Goal: Information Seeking & Learning: Learn about a topic

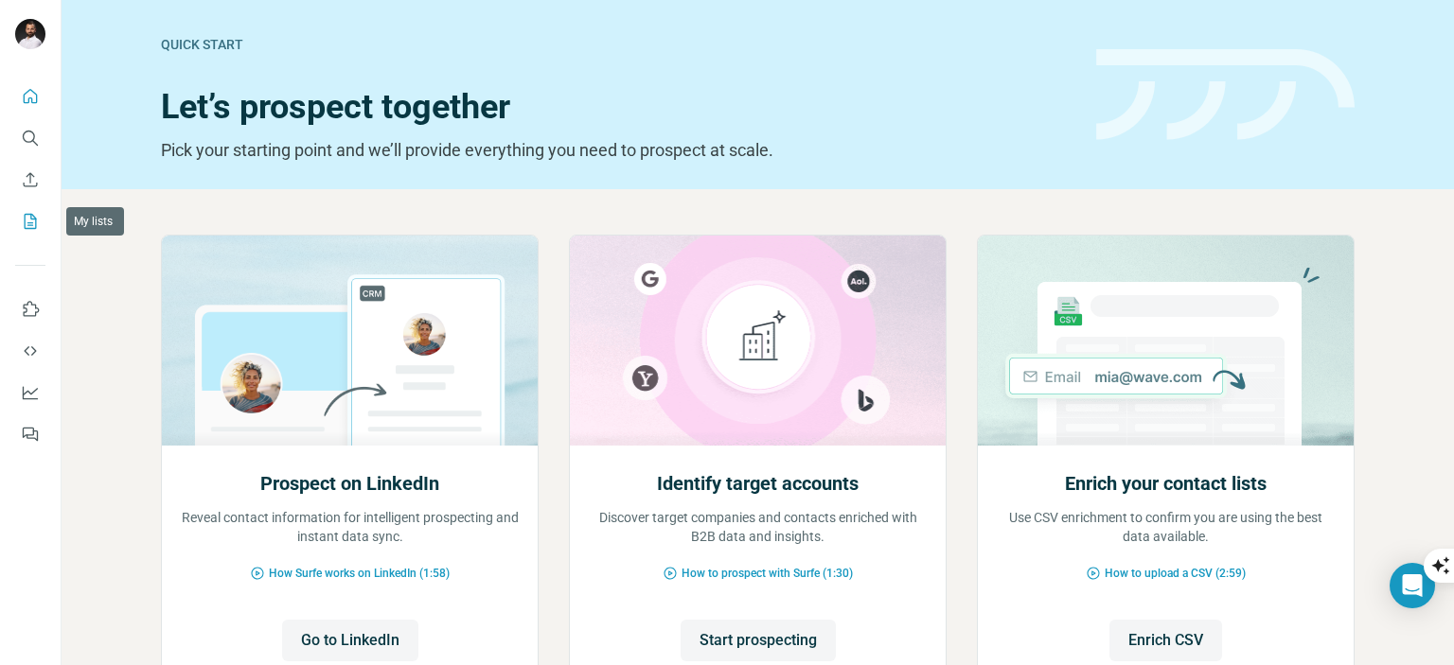
click at [26, 217] on icon "My lists" at bounding box center [30, 221] width 19 height 19
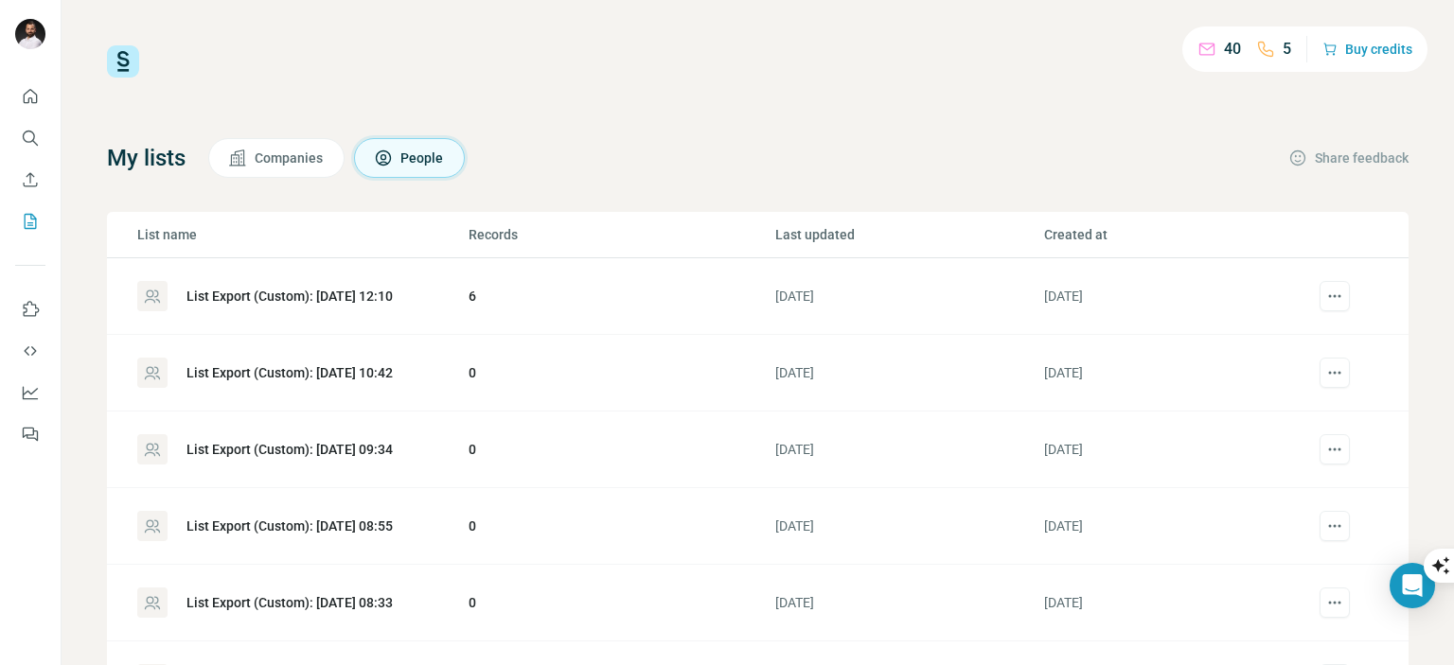
click at [257, 287] on div "List Export (Custom): [DATE] 12:10" at bounding box center [289, 296] width 206 height 19
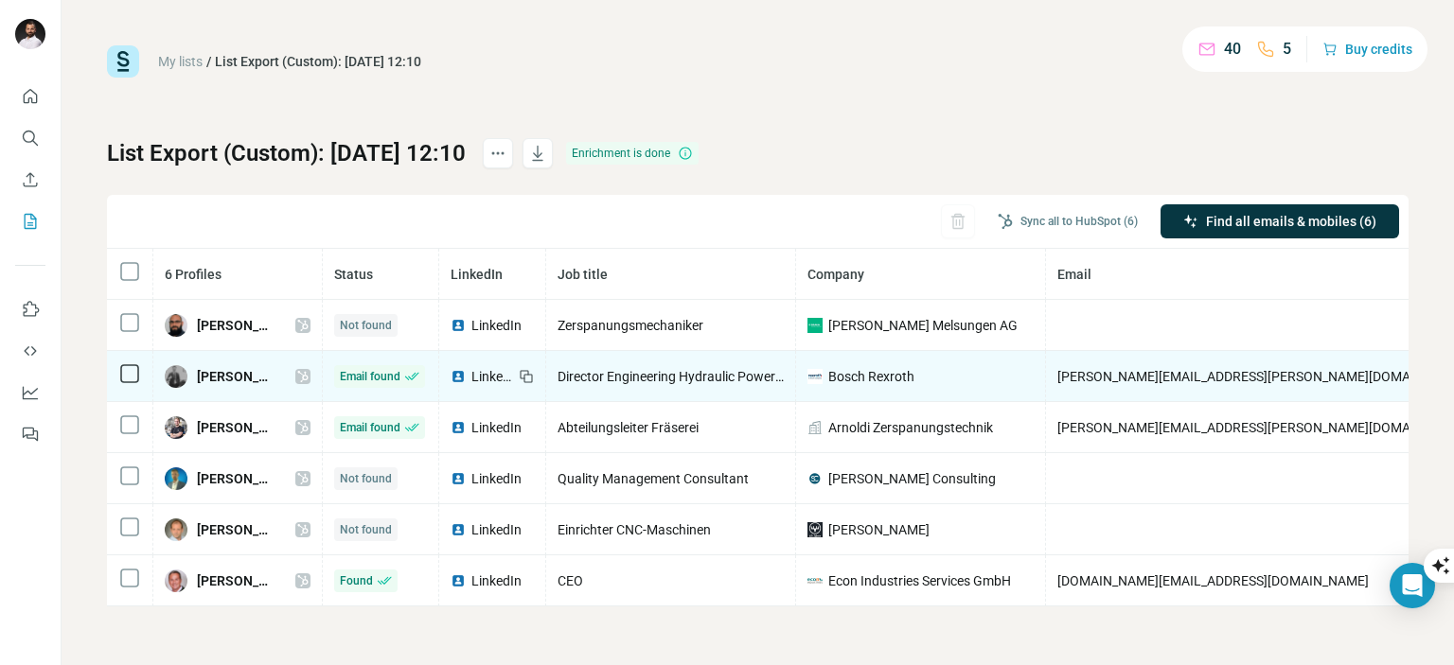
click at [621, 374] on span "Director Engineering Hydraulic Power Units, Manifolds, System Solutions & Digit…" at bounding box center [819, 376] width 524 height 15
click at [225, 376] on span "[PERSON_NAME]" at bounding box center [237, 376] width 80 height 19
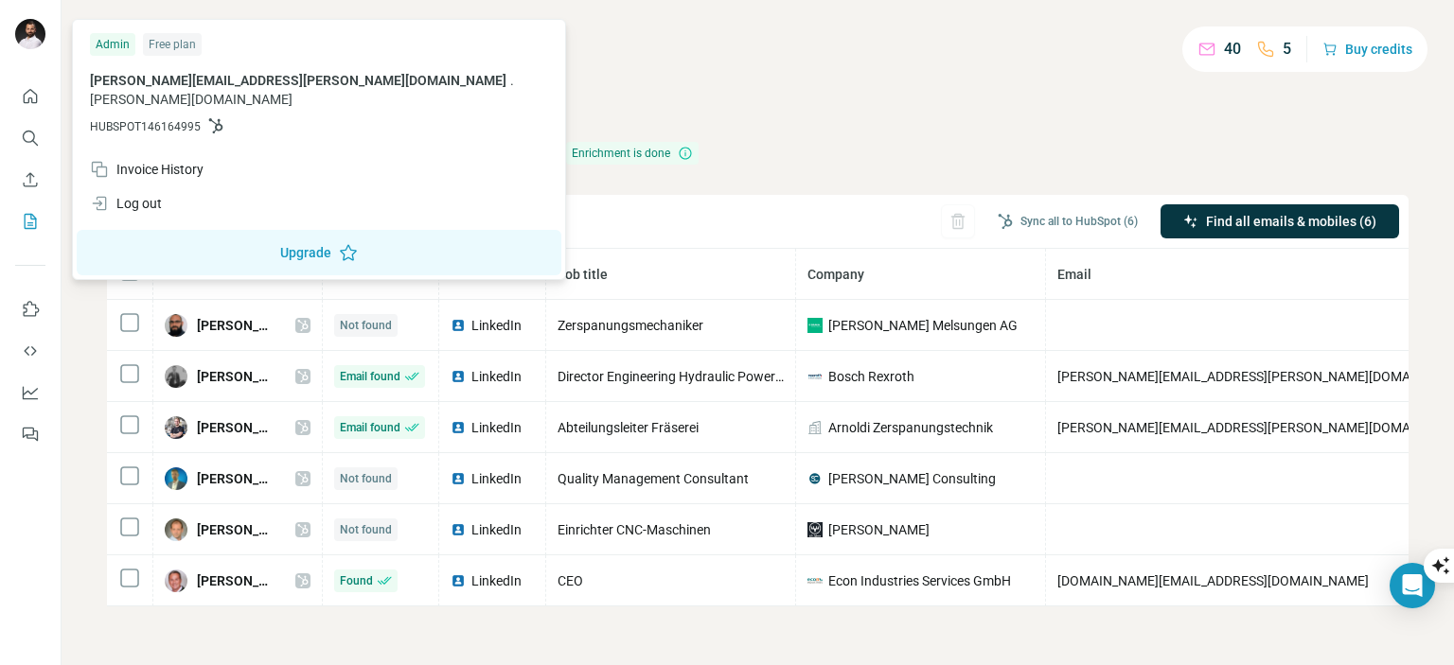
click at [26, 42] on img at bounding box center [30, 34] width 30 height 30
click at [32, 94] on icon "Quick start" at bounding box center [30, 96] width 19 height 19
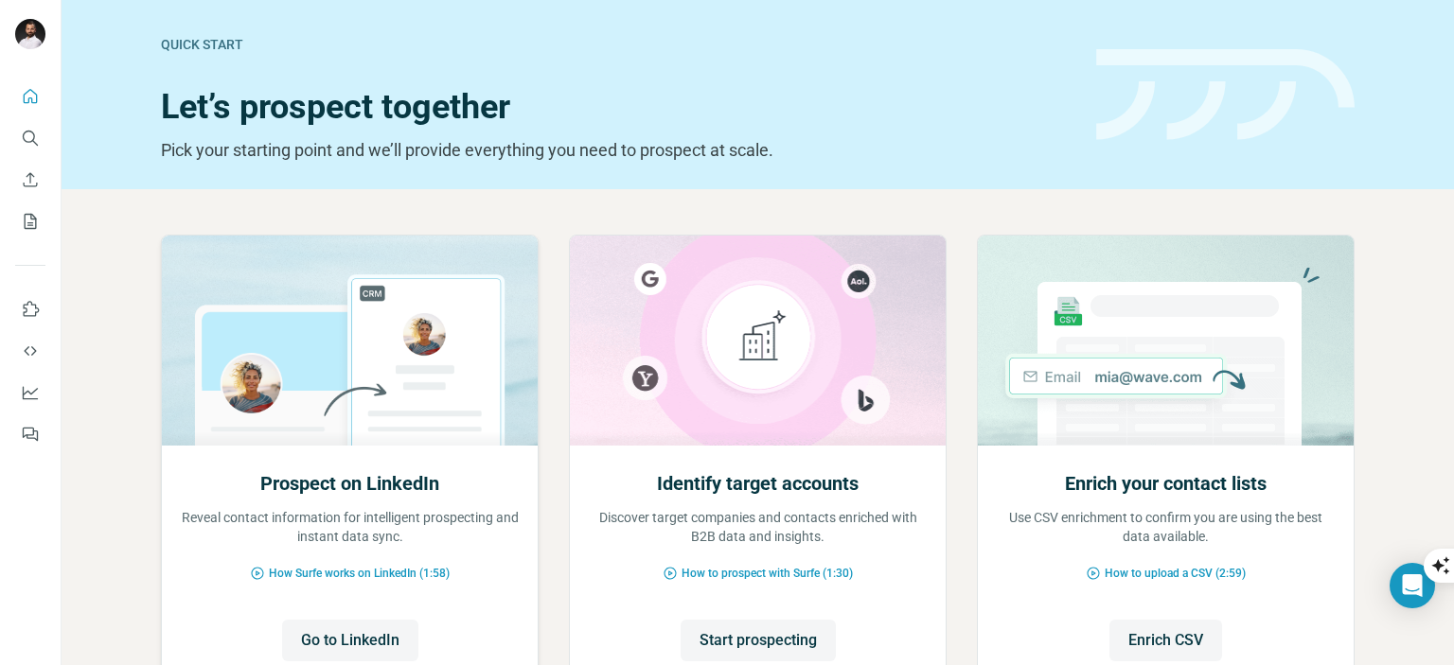
scroll to position [151, 0]
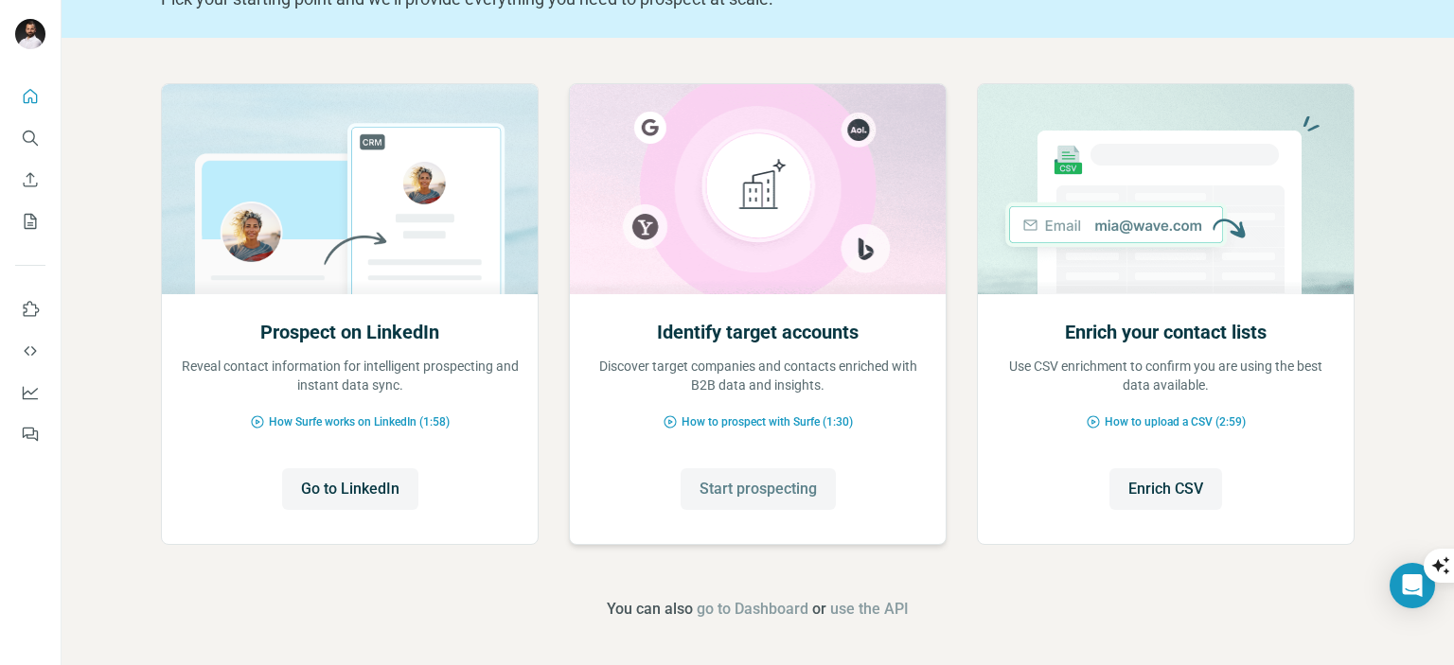
click at [753, 491] on span "Start prospecting" at bounding box center [757, 489] width 117 height 23
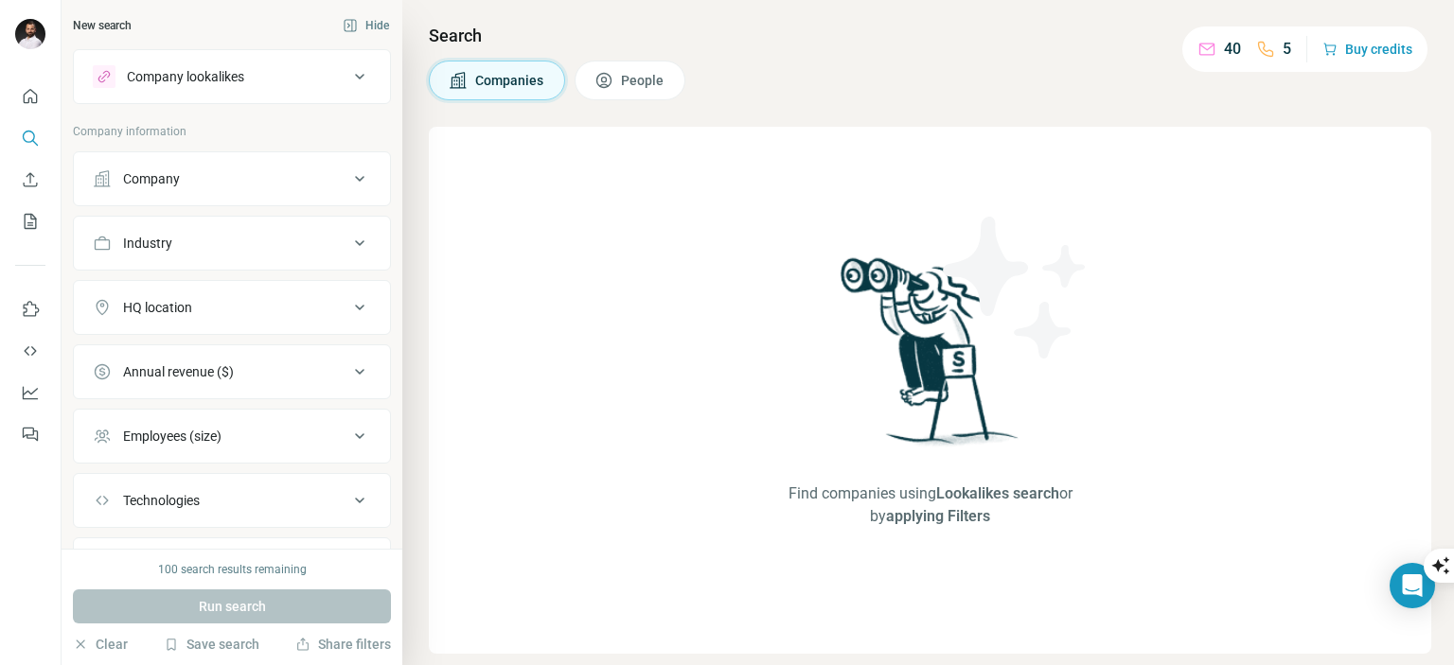
click at [352, 78] on icon at bounding box center [359, 76] width 23 height 23
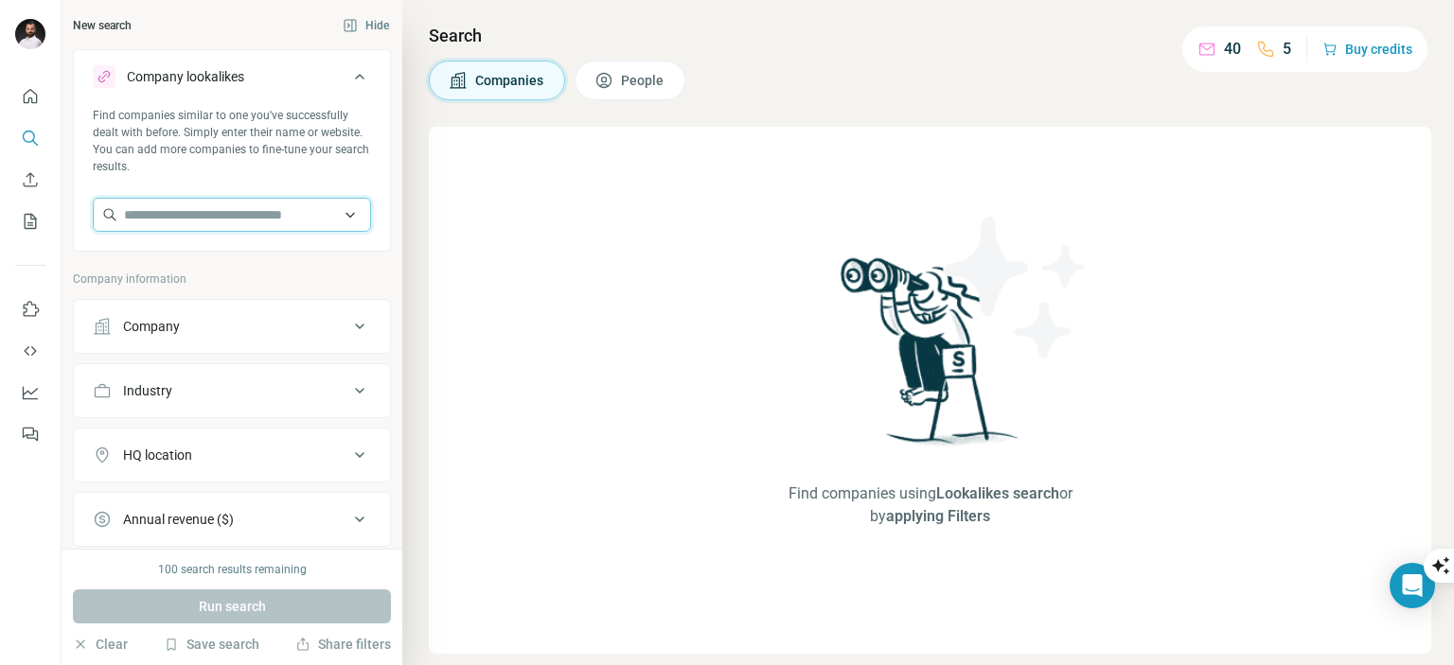
click at [239, 217] on input "text" at bounding box center [232, 215] width 278 height 34
click at [647, 75] on span "People" at bounding box center [643, 80] width 44 height 19
click at [217, 218] on input "text" at bounding box center [232, 215] width 278 height 34
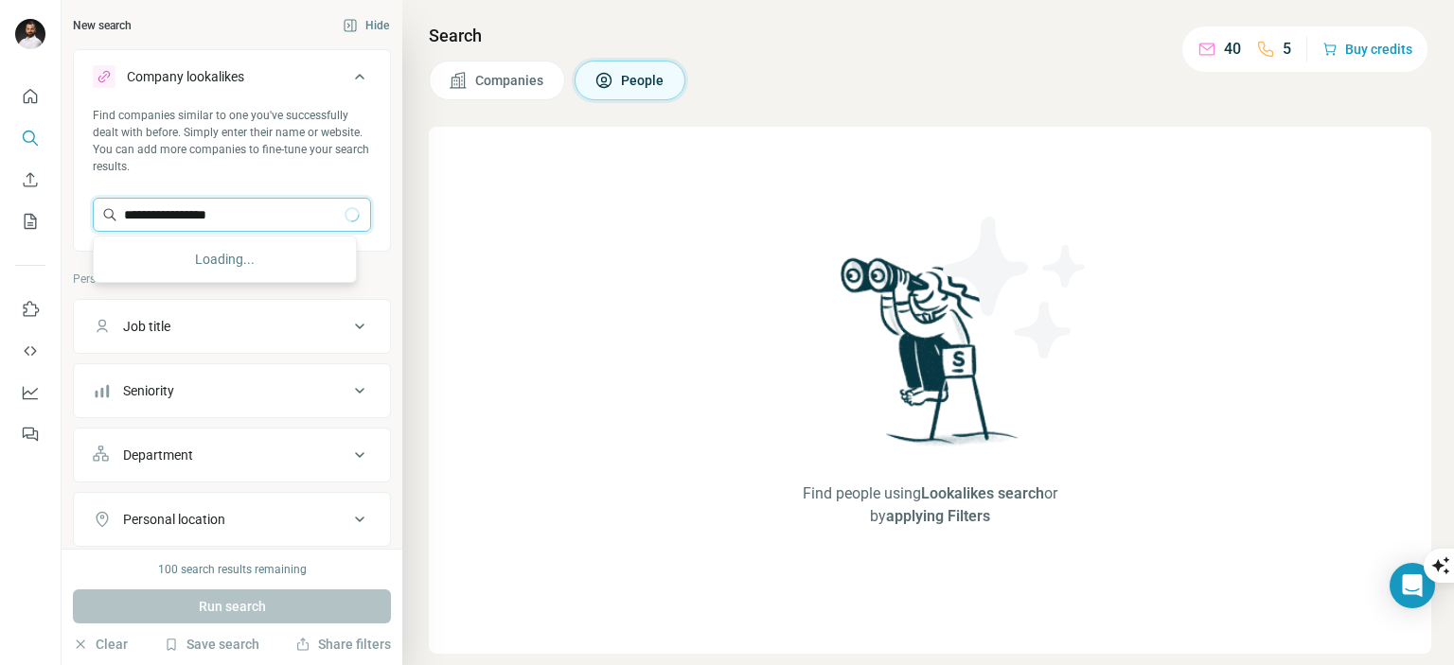
type input "**********"
drag, startPoint x: 277, startPoint y: 210, endPoint x: 57, endPoint y: 216, distance: 220.6
click at [57, 216] on div "**********" at bounding box center [727, 332] width 1454 height 665
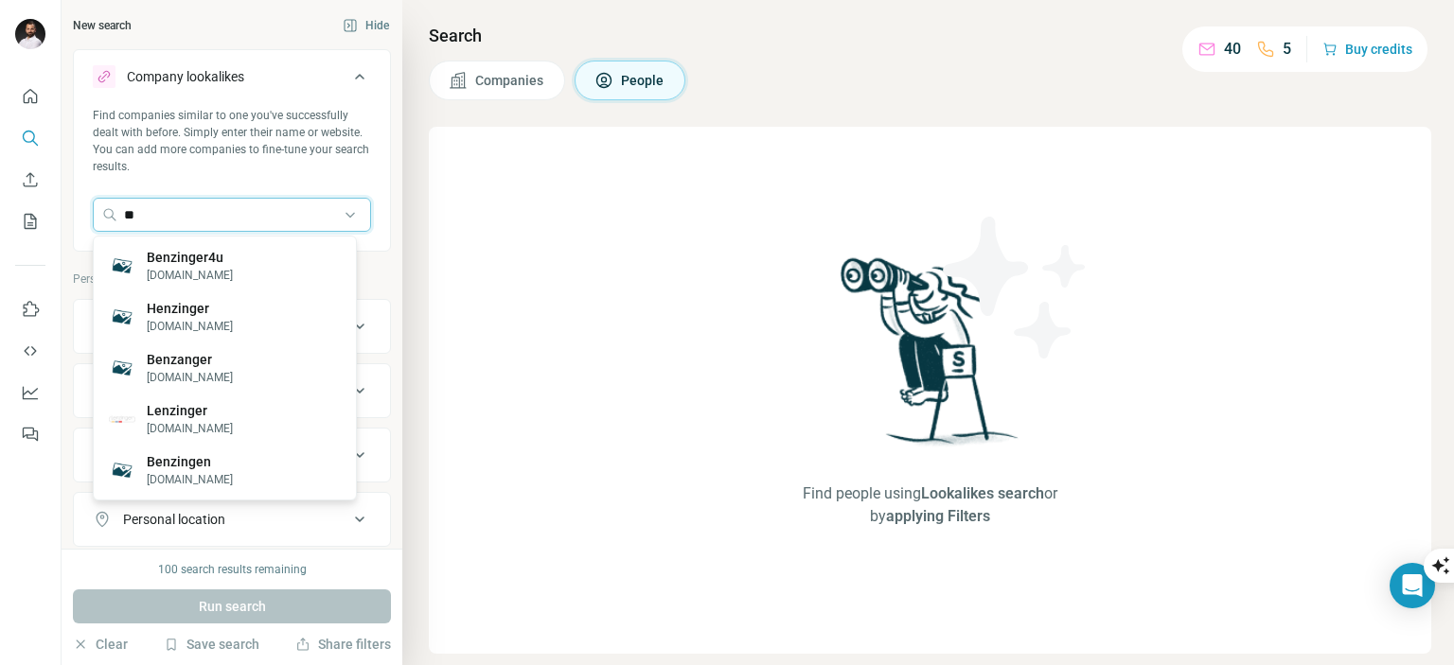
type input "*"
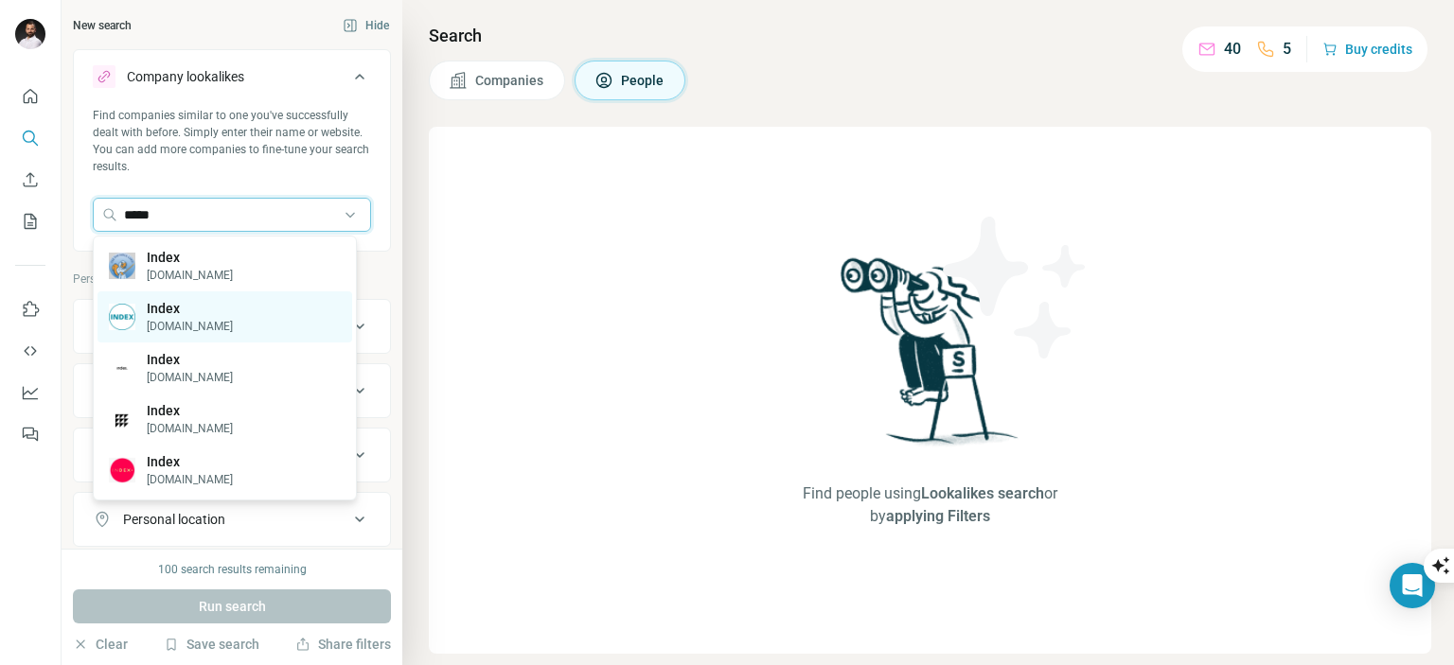
type input "*****"
click at [194, 319] on p "[DOMAIN_NAME]" at bounding box center [190, 326] width 86 height 17
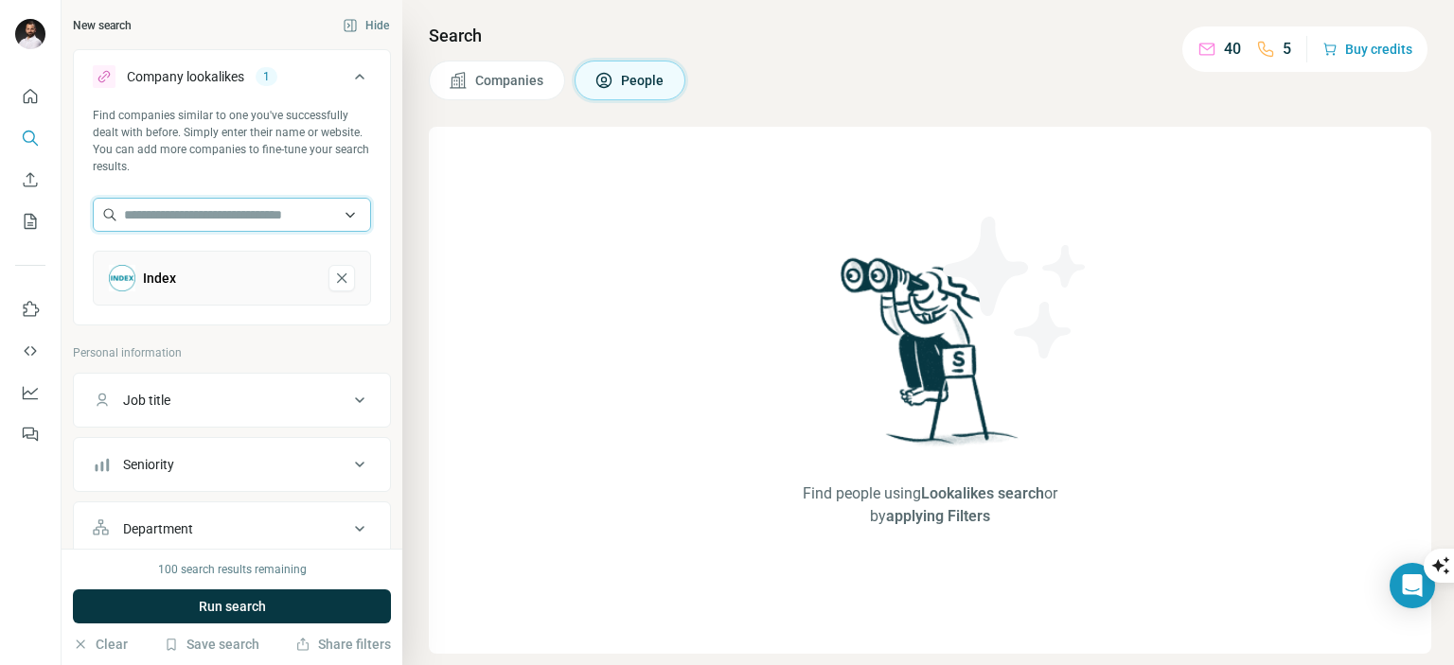
click at [238, 216] on input "text" at bounding box center [232, 215] width 278 height 34
type input "*"
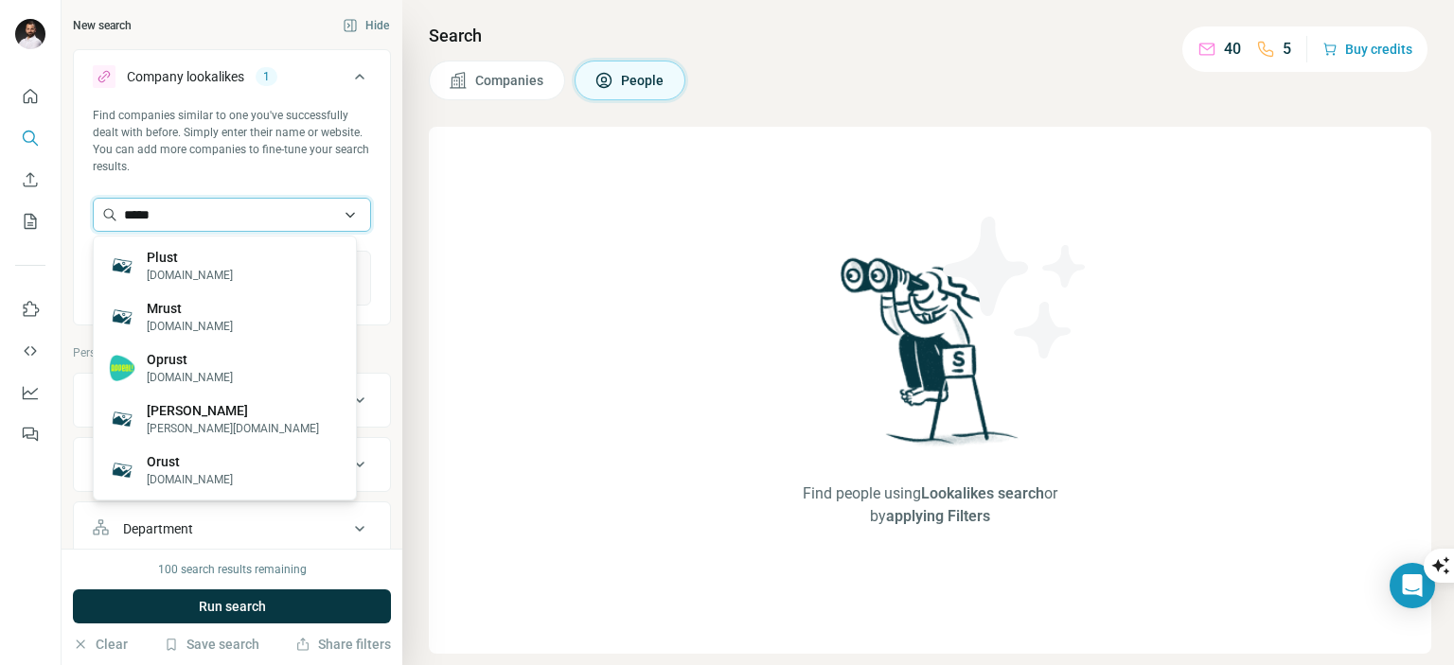
type input "*****"
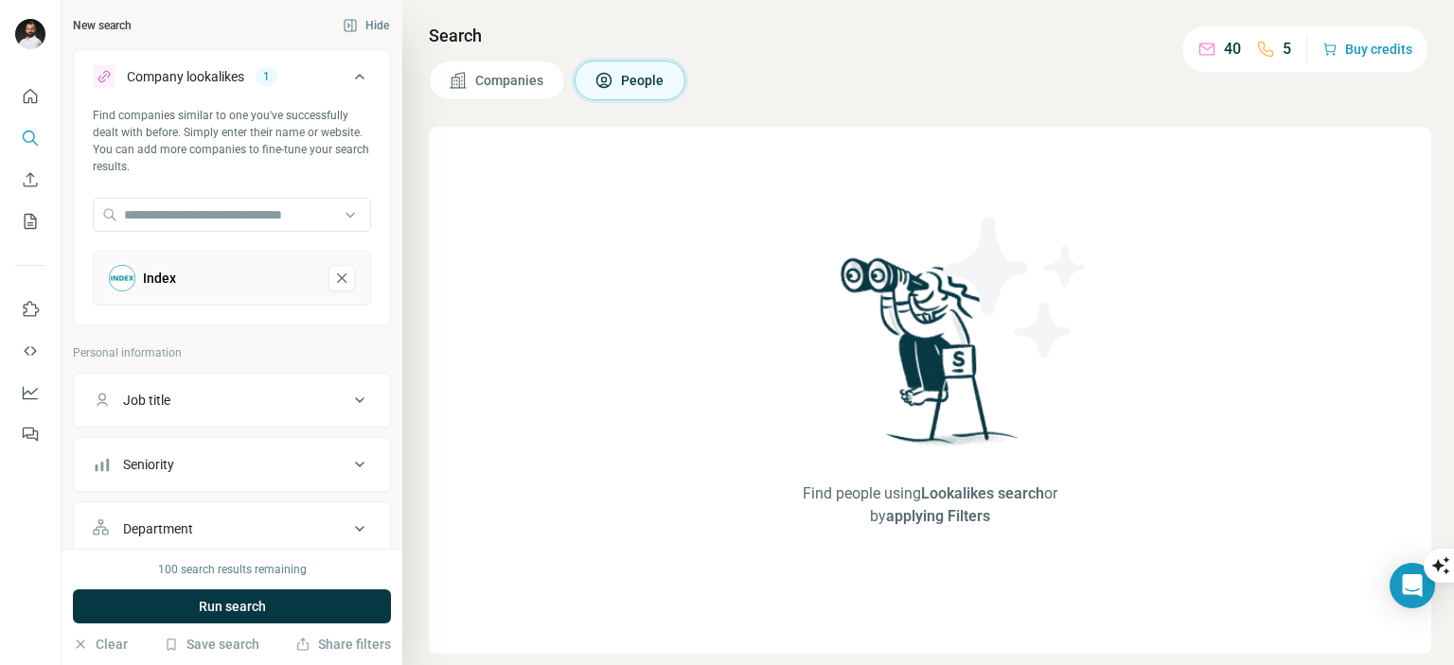
click at [286, 186] on div "Find companies similar to one you've successfully dealt with before. Simply ent…" at bounding box center [232, 214] width 316 height 214
click at [207, 223] on input "text" at bounding box center [232, 215] width 278 height 34
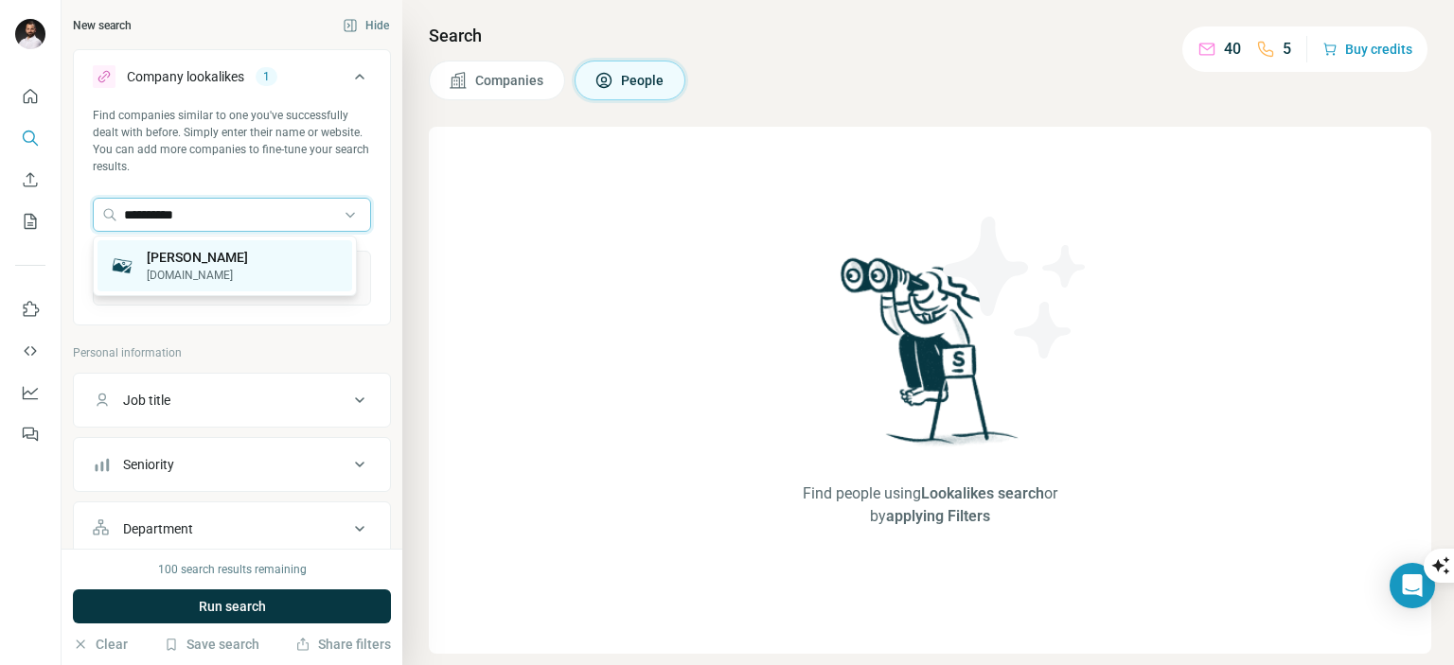
type input "**********"
click at [220, 258] on p "[PERSON_NAME]" at bounding box center [197, 257] width 101 height 19
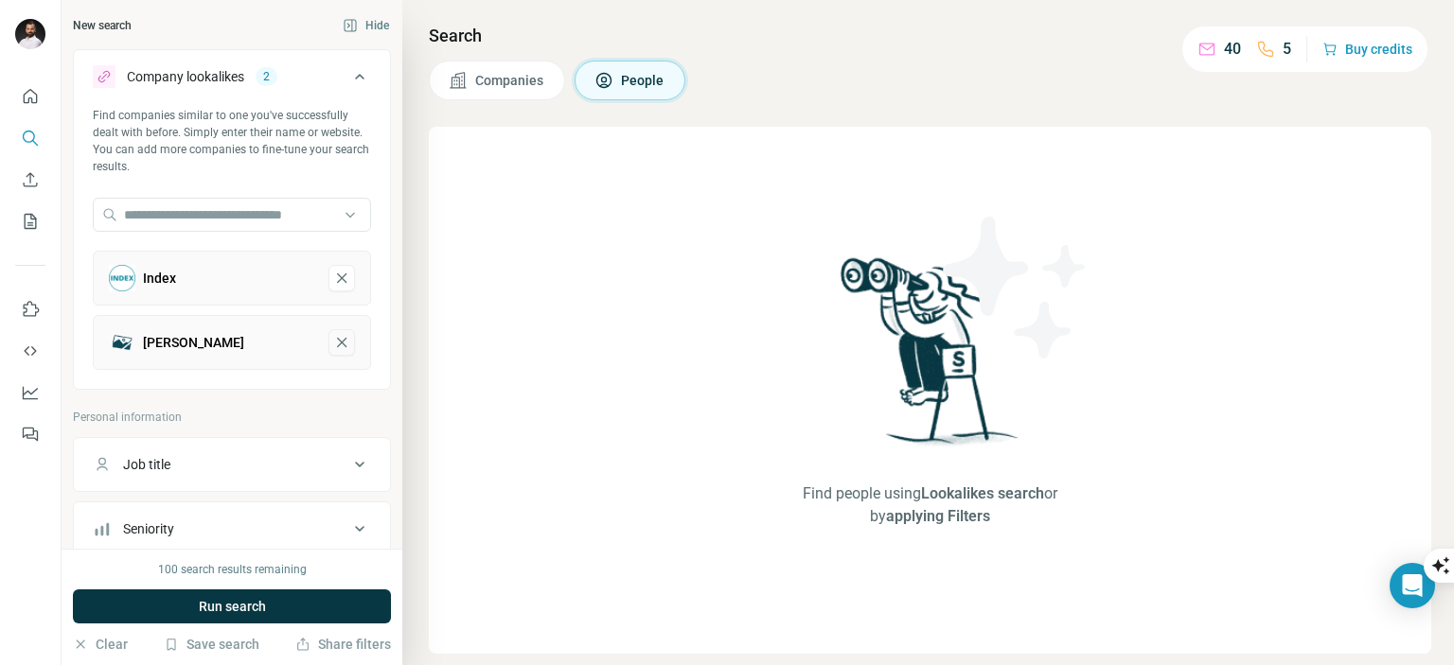
click at [333, 338] on icon "Dirk Post-remove-button" at bounding box center [341, 342] width 17 height 19
click at [175, 73] on div "Company lookalikes" at bounding box center [185, 76] width 117 height 19
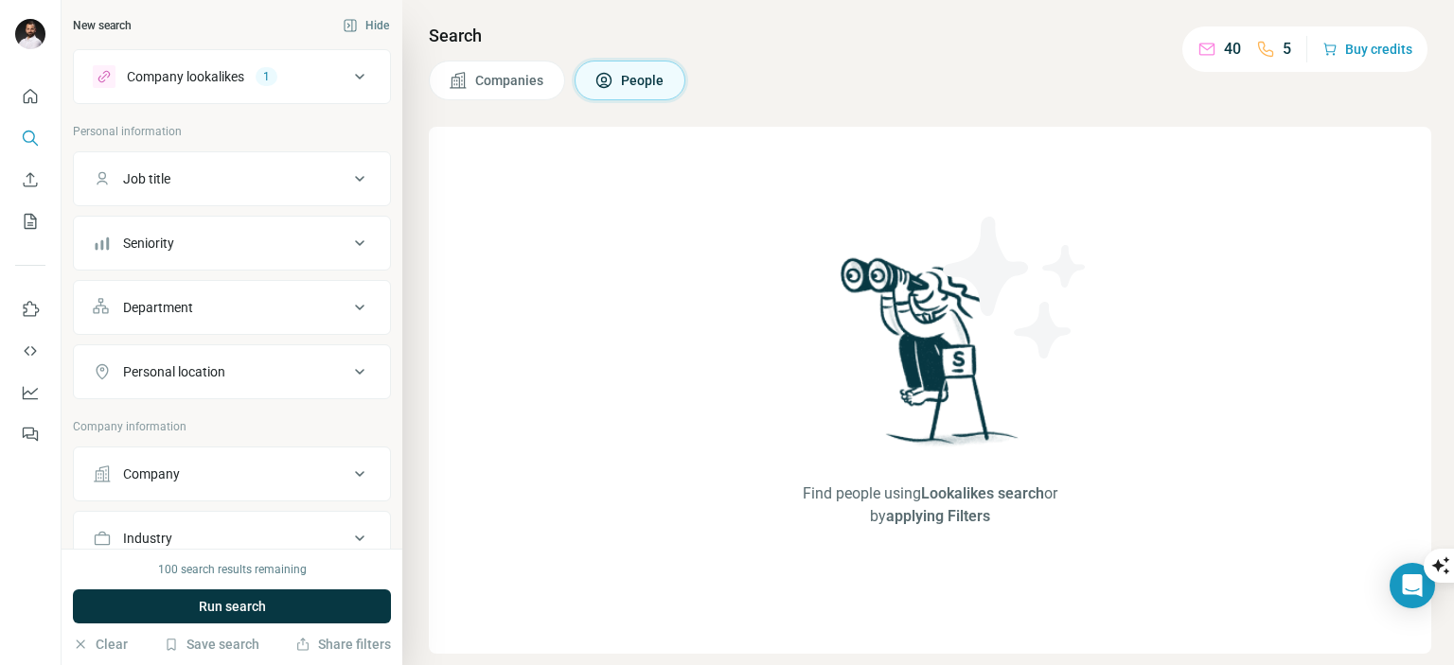
click at [175, 73] on div "Company lookalikes" at bounding box center [185, 76] width 117 height 19
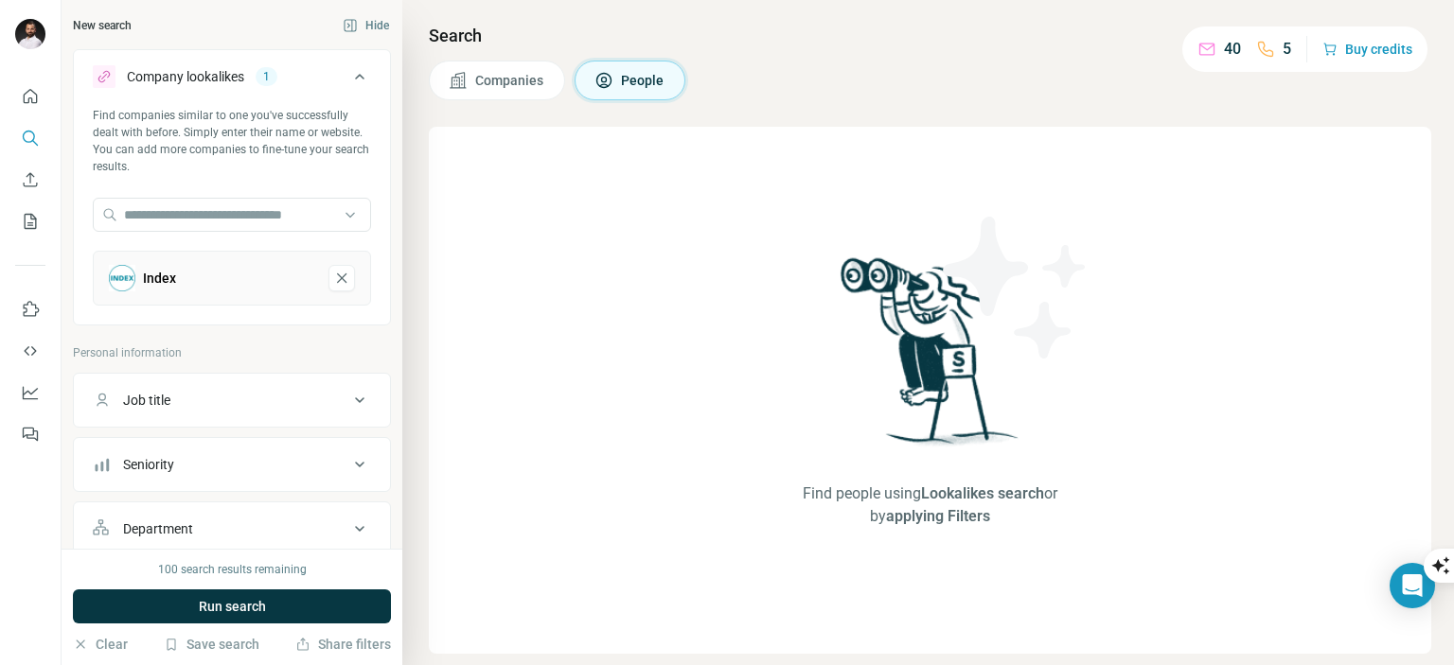
click at [277, 75] on div "1" at bounding box center [267, 76] width 22 height 17
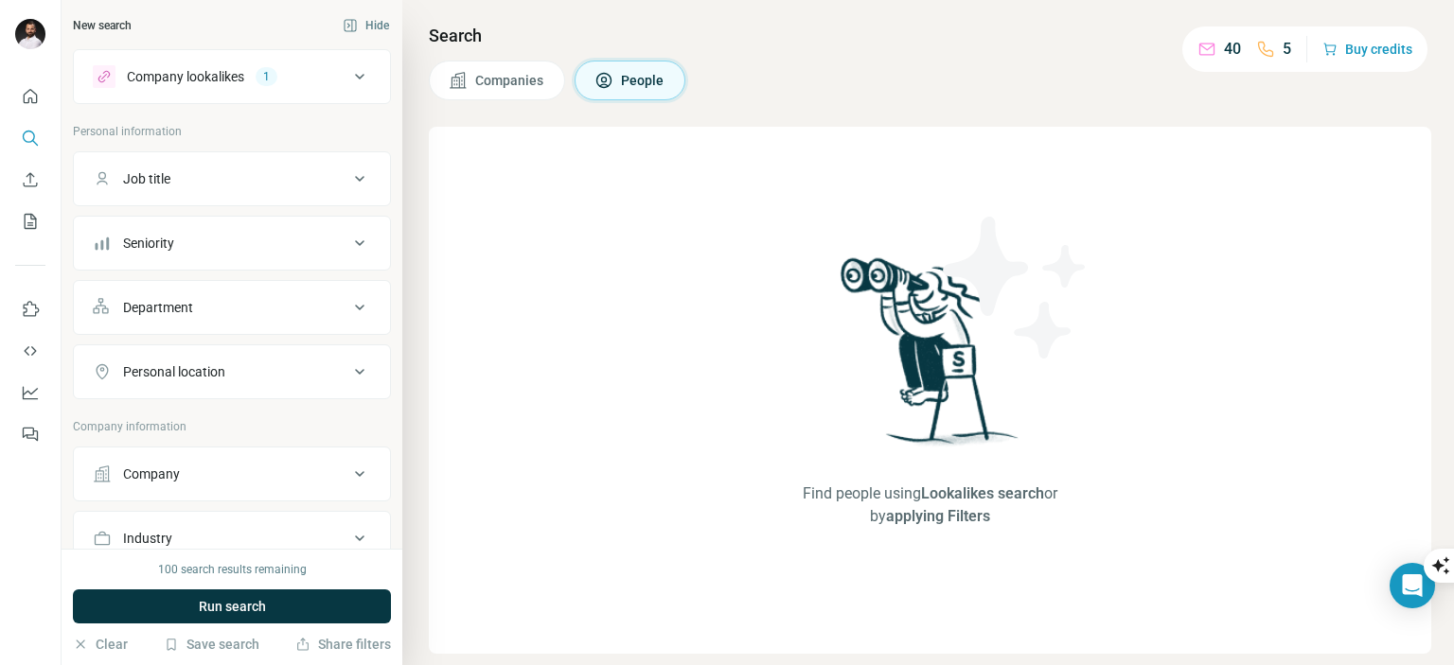
click at [269, 78] on div "1" at bounding box center [267, 76] width 22 height 17
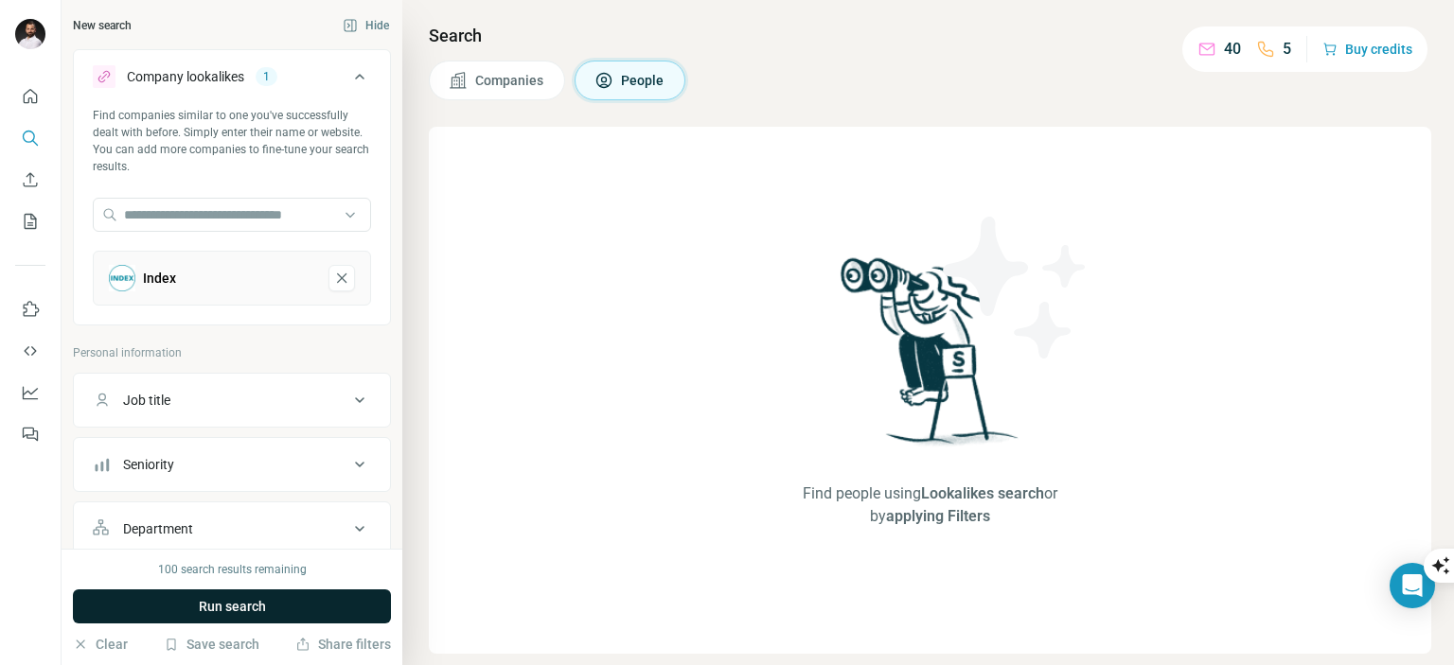
click at [248, 605] on span "Run search" at bounding box center [232, 606] width 67 height 19
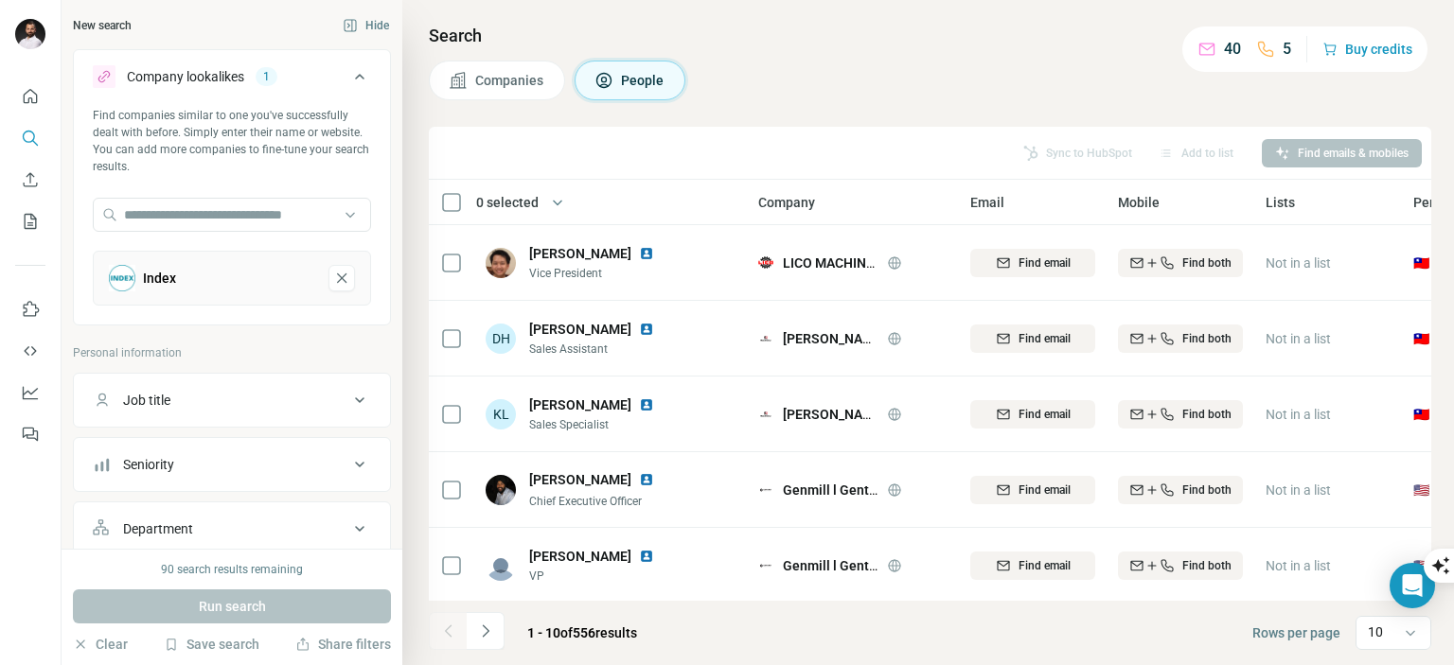
click at [478, 71] on span "Companies" at bounding box center [510, 80] width 70 height 19
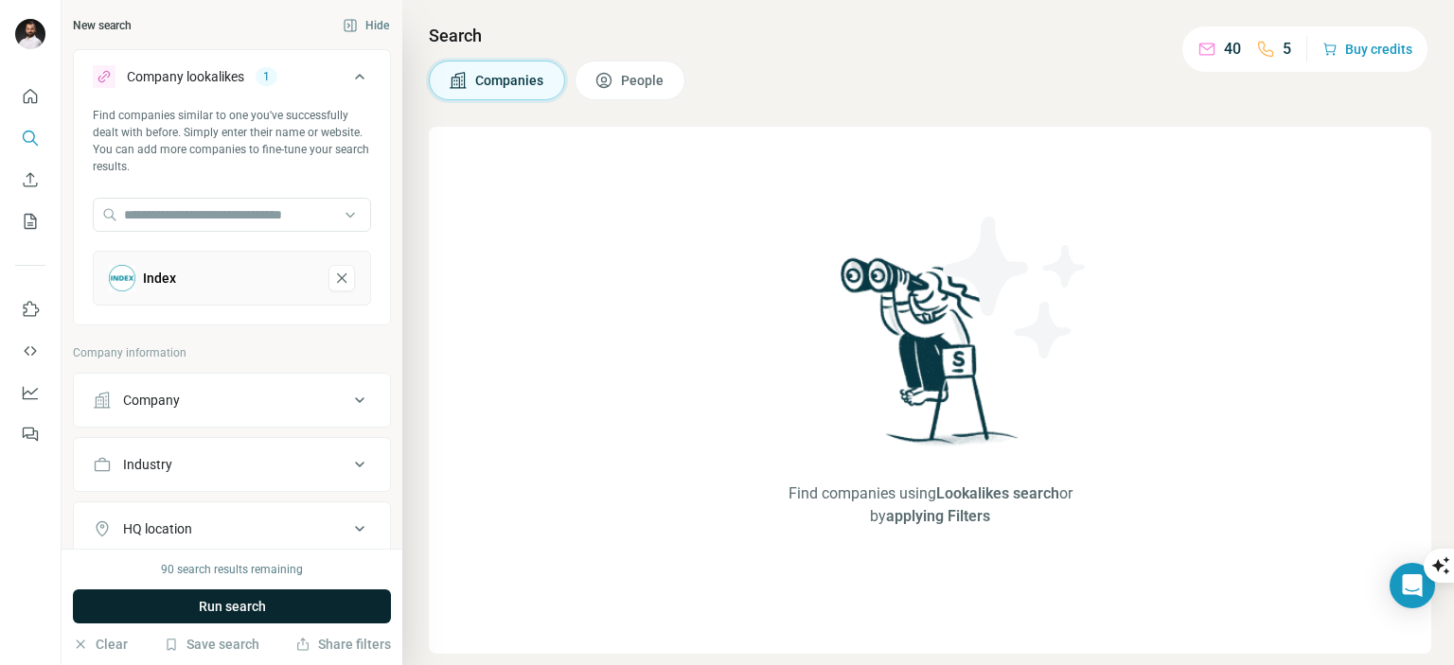
click at [270, 615] on button "Run search" at bounding box center [232, 607] width 318 height 34
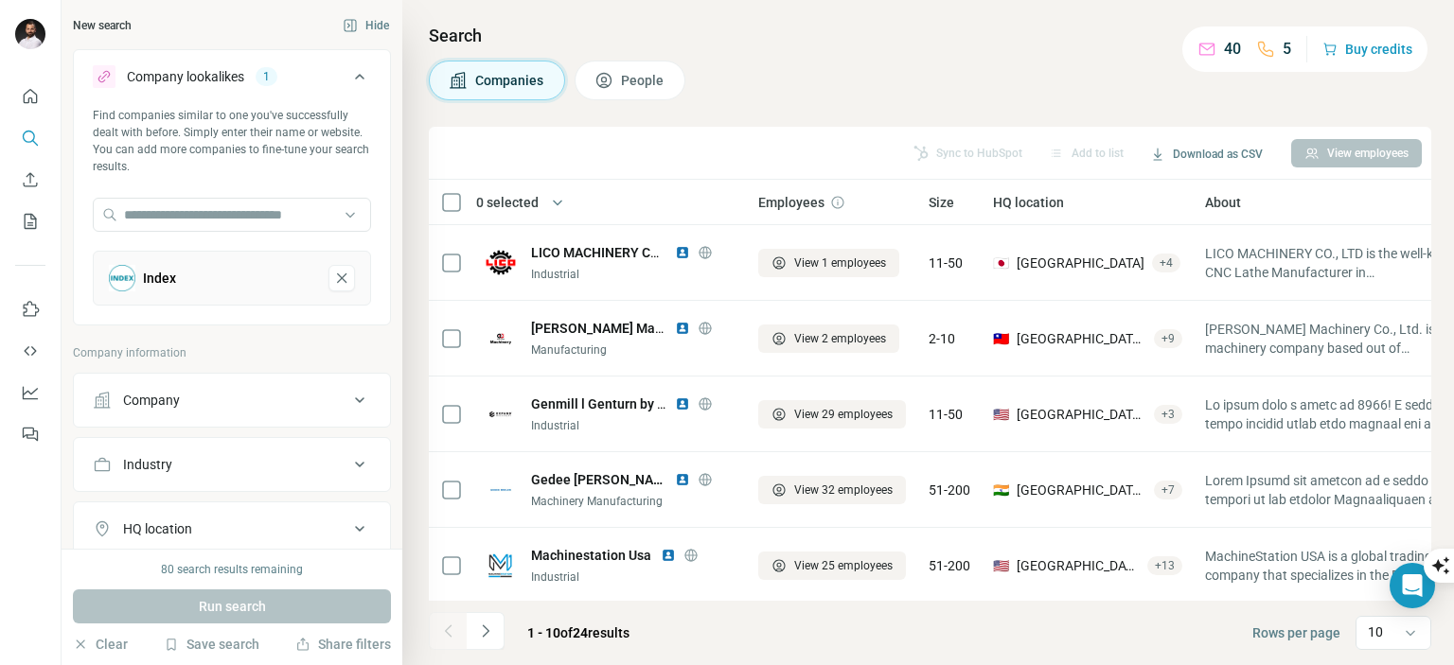
click at [333, 295] on div "Index" at bounding box center [232, 278] width 278 height 55
click at [328, 279] on button "Index-remove-button" at bounding box center [341, 278] width 27 height 27
